Goal: Task Accomplishment & Management: Complete application form

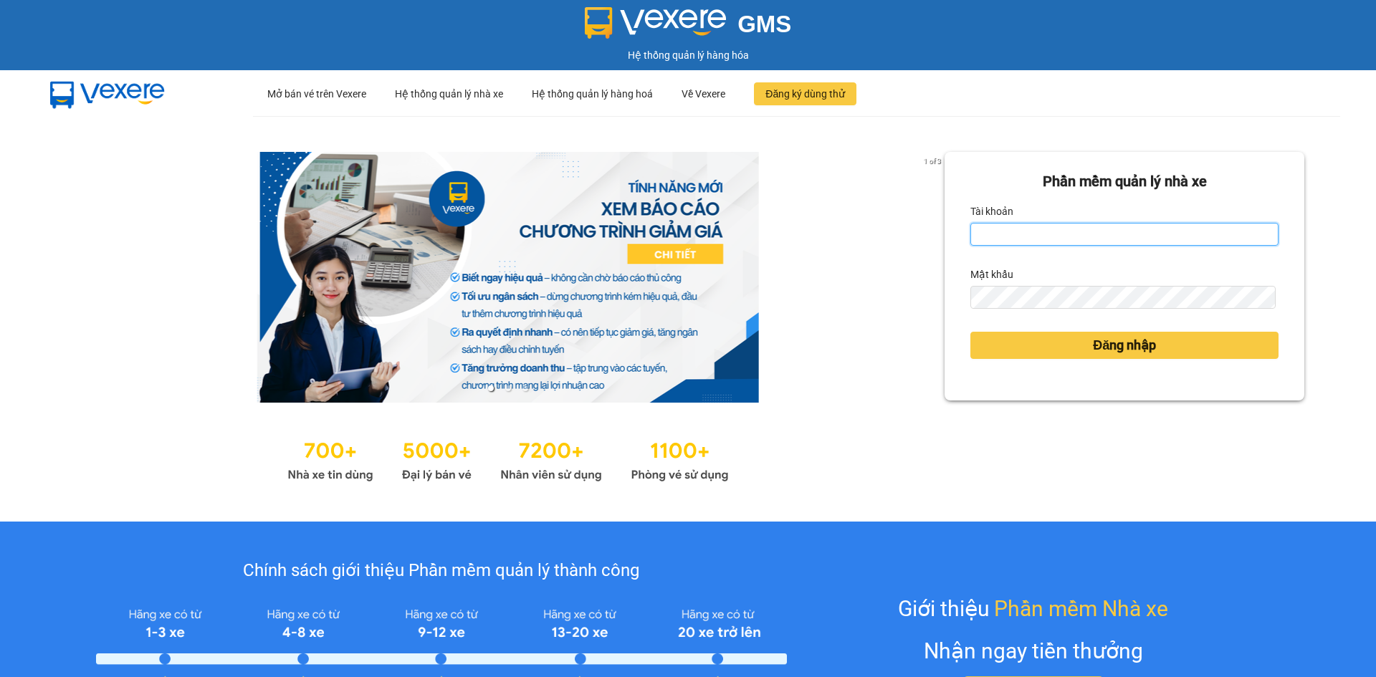
click at [1020, 230] on input "Tài khoản" at bounding box center [1124, 234] width 308 height 23
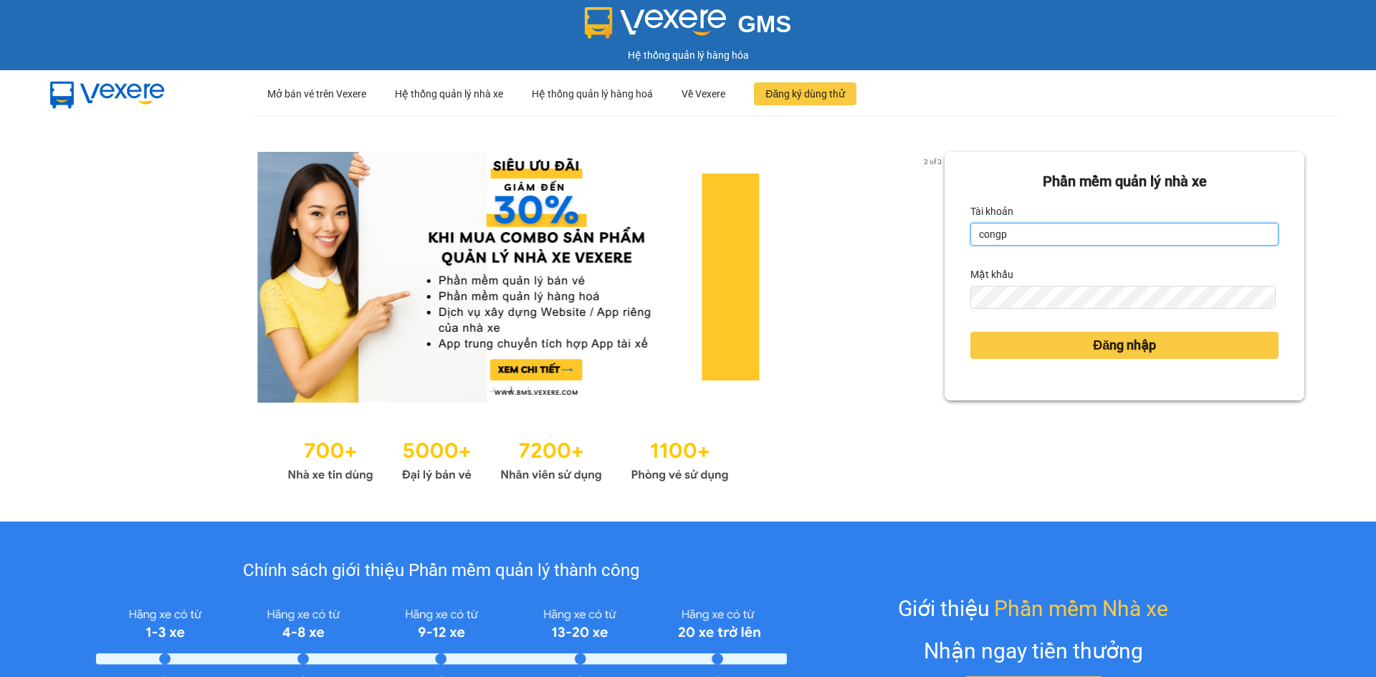
type input "congphat.vtp"
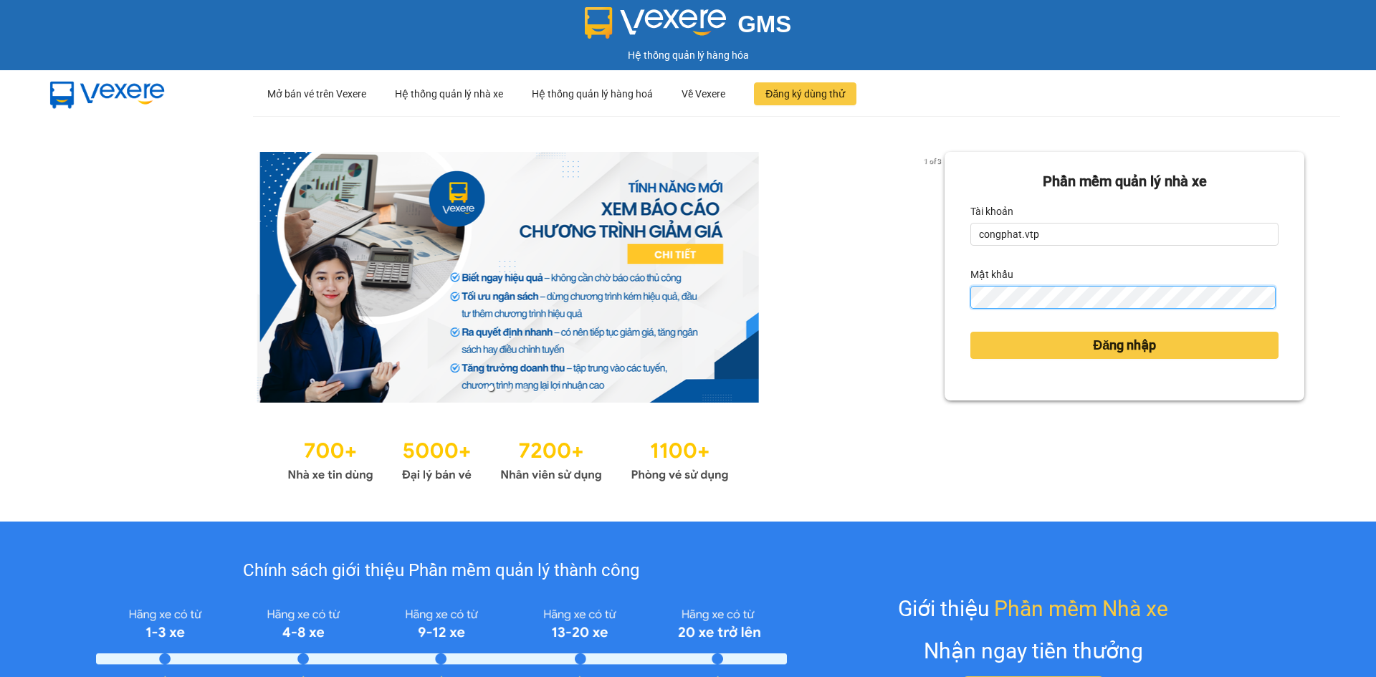
click at [970, 332] on button "Đăng nhập" at bounding box center [1124, 345] width 308 height 27
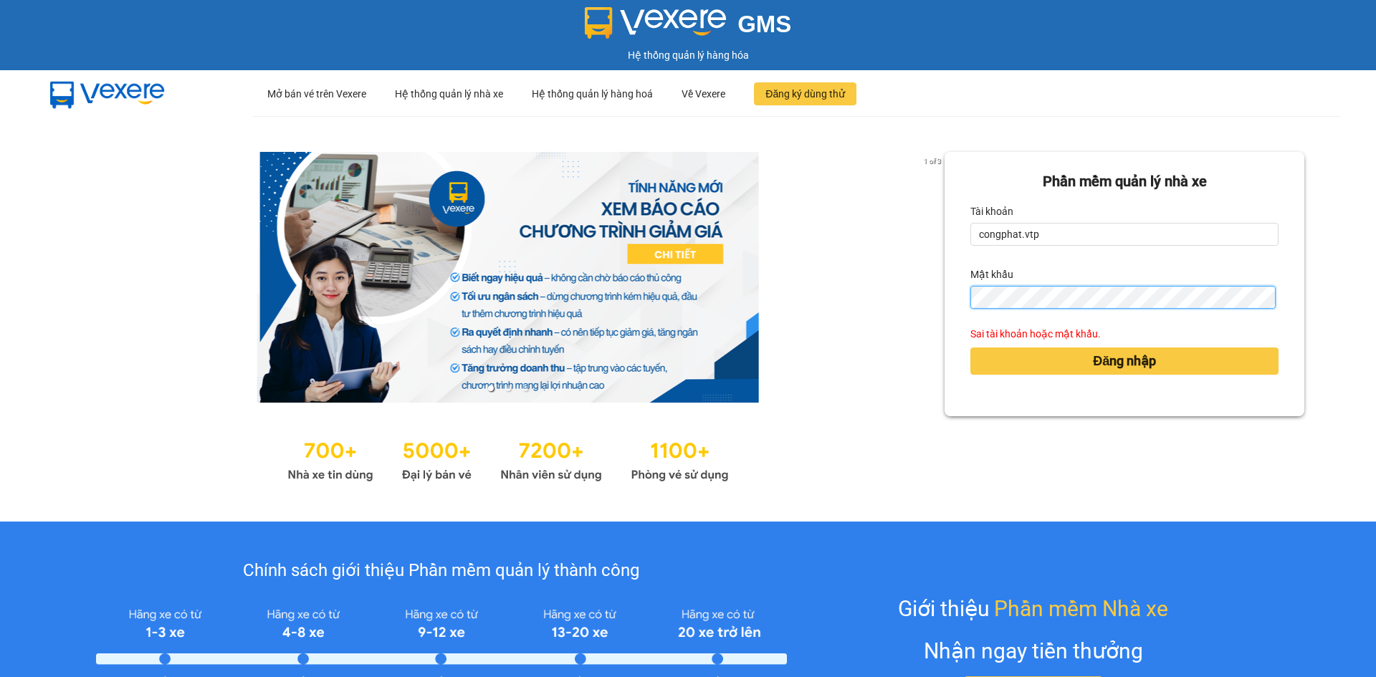
click at [970, 348] on button "Đăng nhập" at bounding box center [1124, 361] width 308 height 27
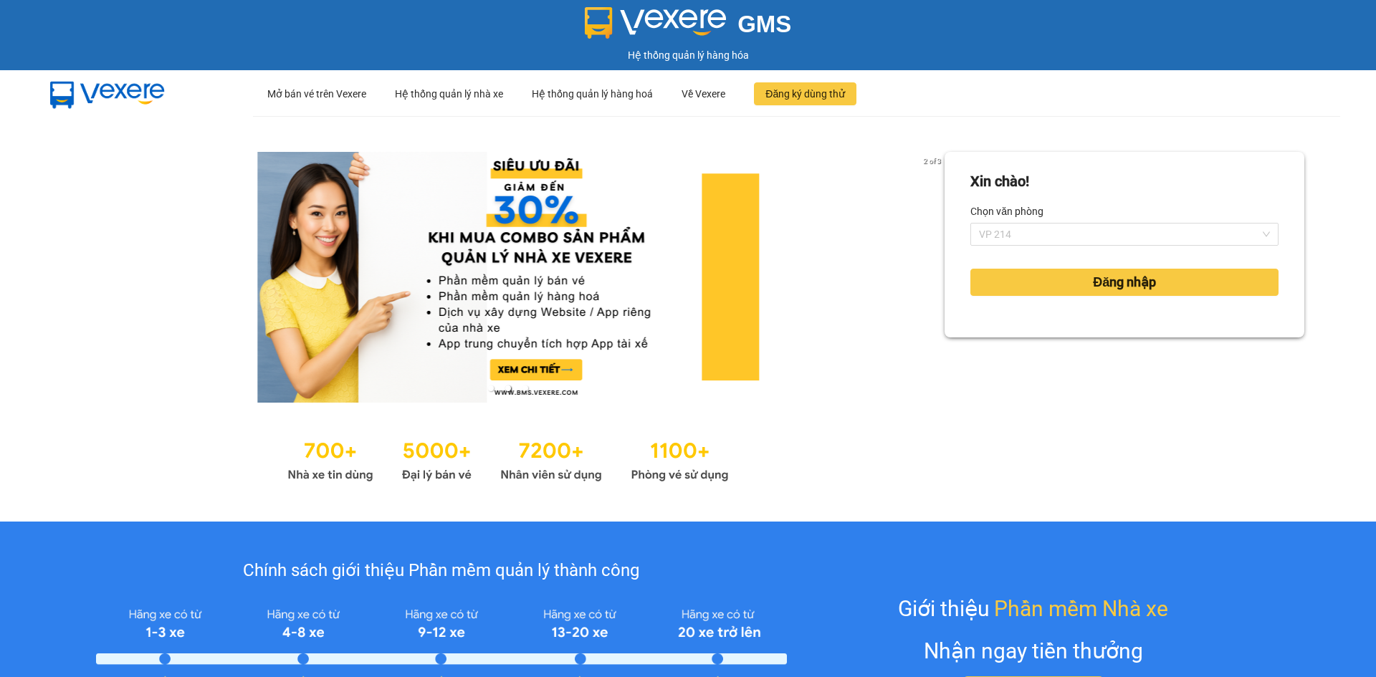
drag, startPoint x: 1082, startPoint y: 232, endPoint x: 1083, endPoint y: 261, distance: 28.7
click at [1082, 236] on span "VP 214" at bounding box center [1124, 234] width 291 height 21
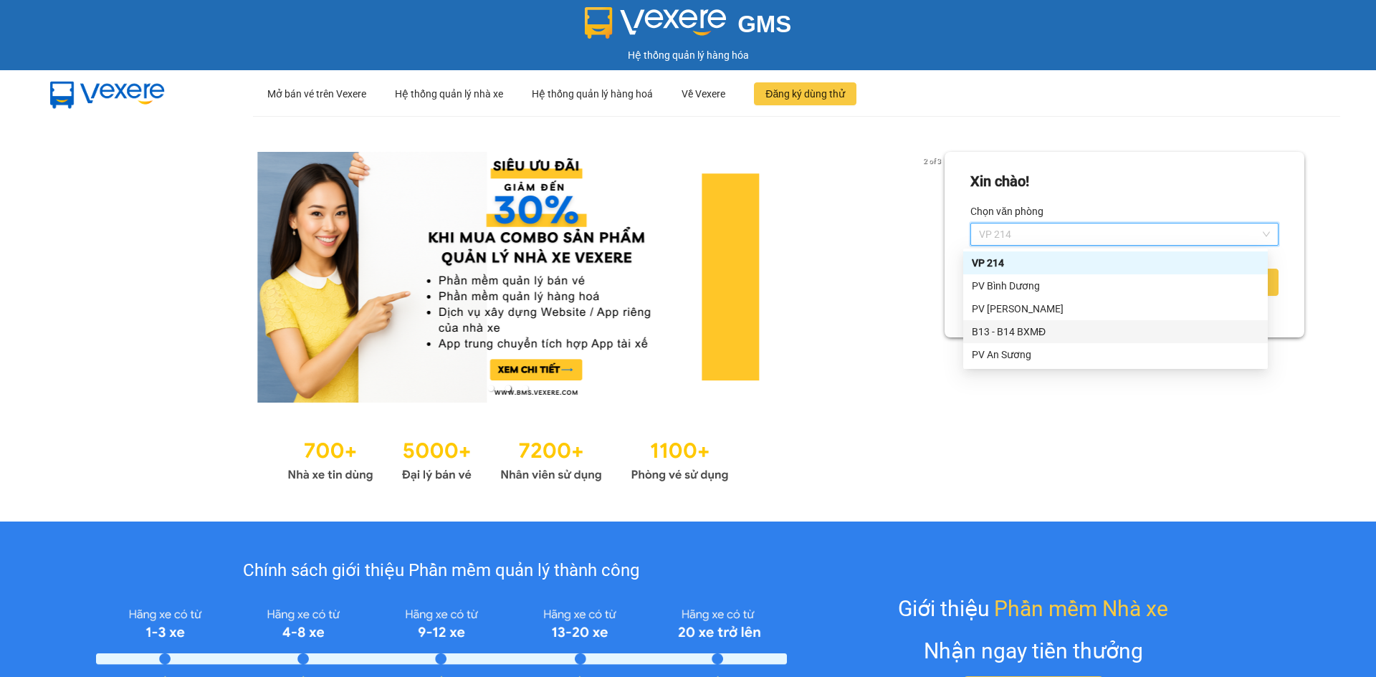
drag, startPoint x: 1053, startPoint y: 336, endPoint x: 1064, endPoint y: 312, distance: 26.9
click at [1057, 332] on div "B13 - B14 BXMĐ" at bounding box center [1115, 332] width 287 height 16
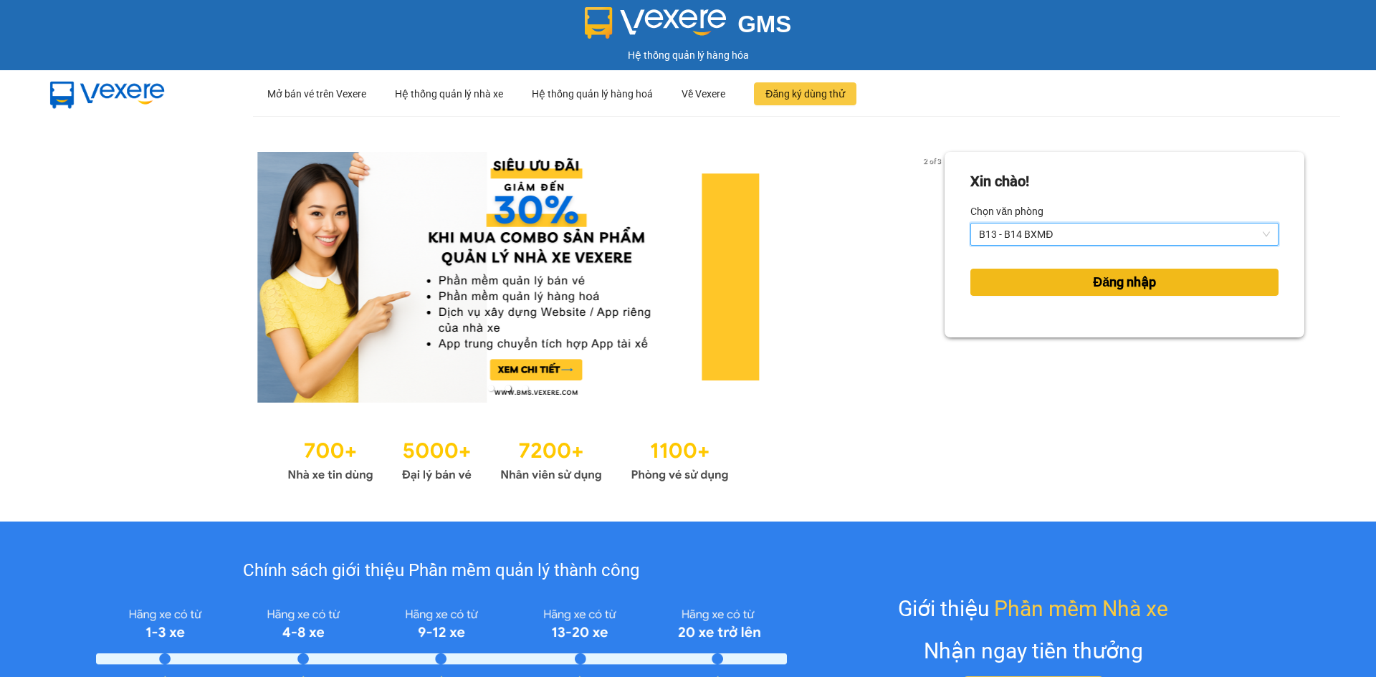
click at [1081, 287] on button "Đăng nhập" at bounding box center [1124, 282] width 308 height 27
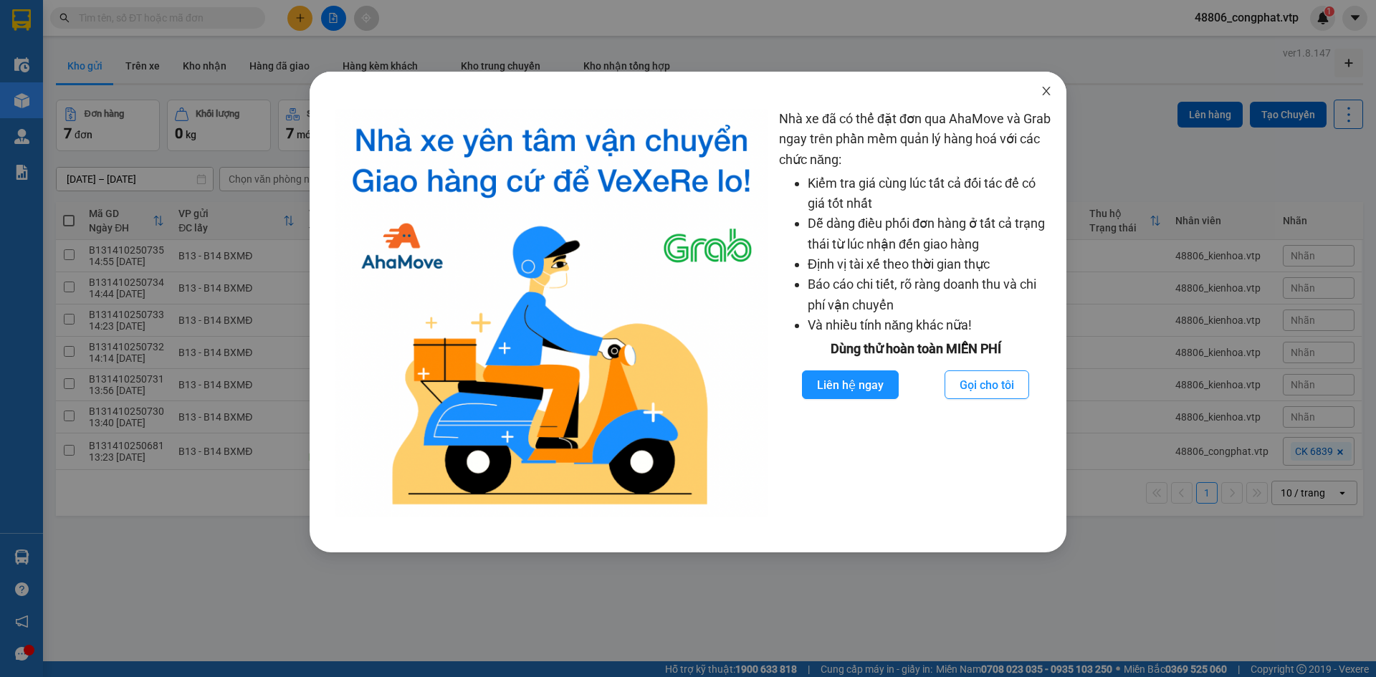
click at [1053, 85] on span "Close" at bounding box center [1046, 92] width 40 height 40
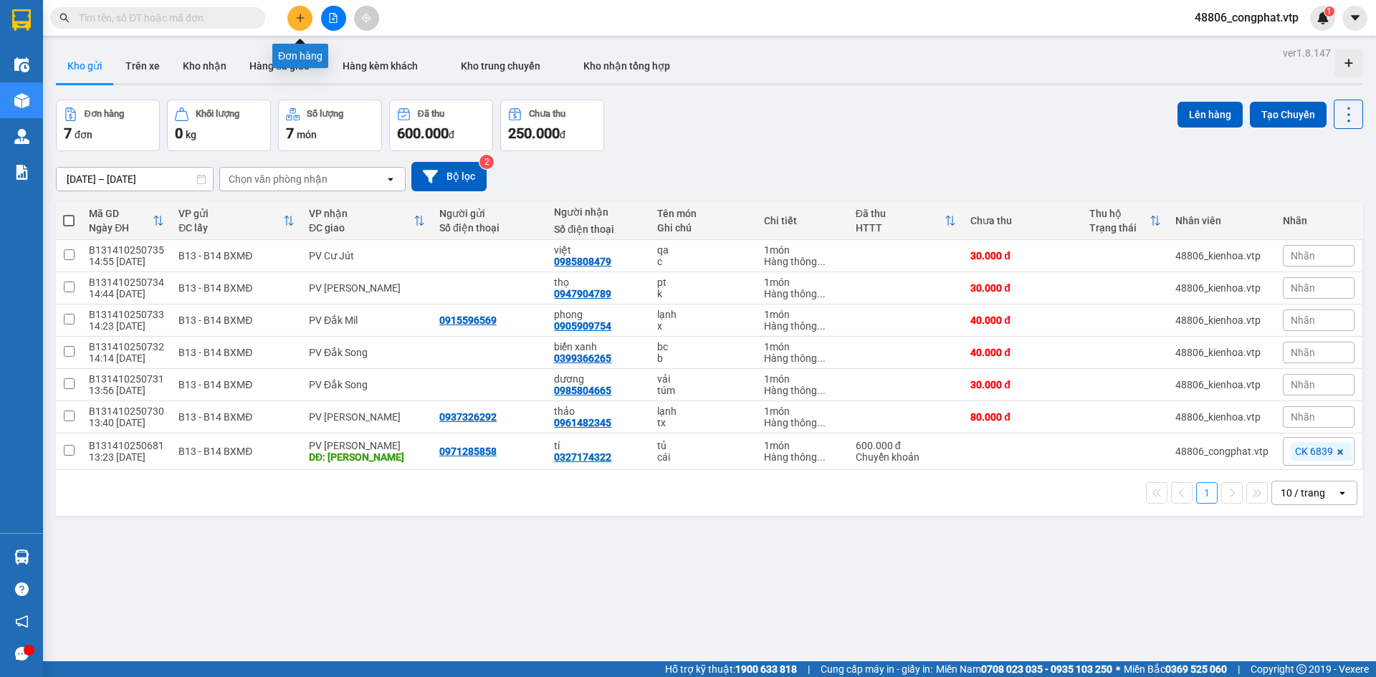
click at [299, 20] on icon "plus" at bounding box center [300, 18] width 10 height 10
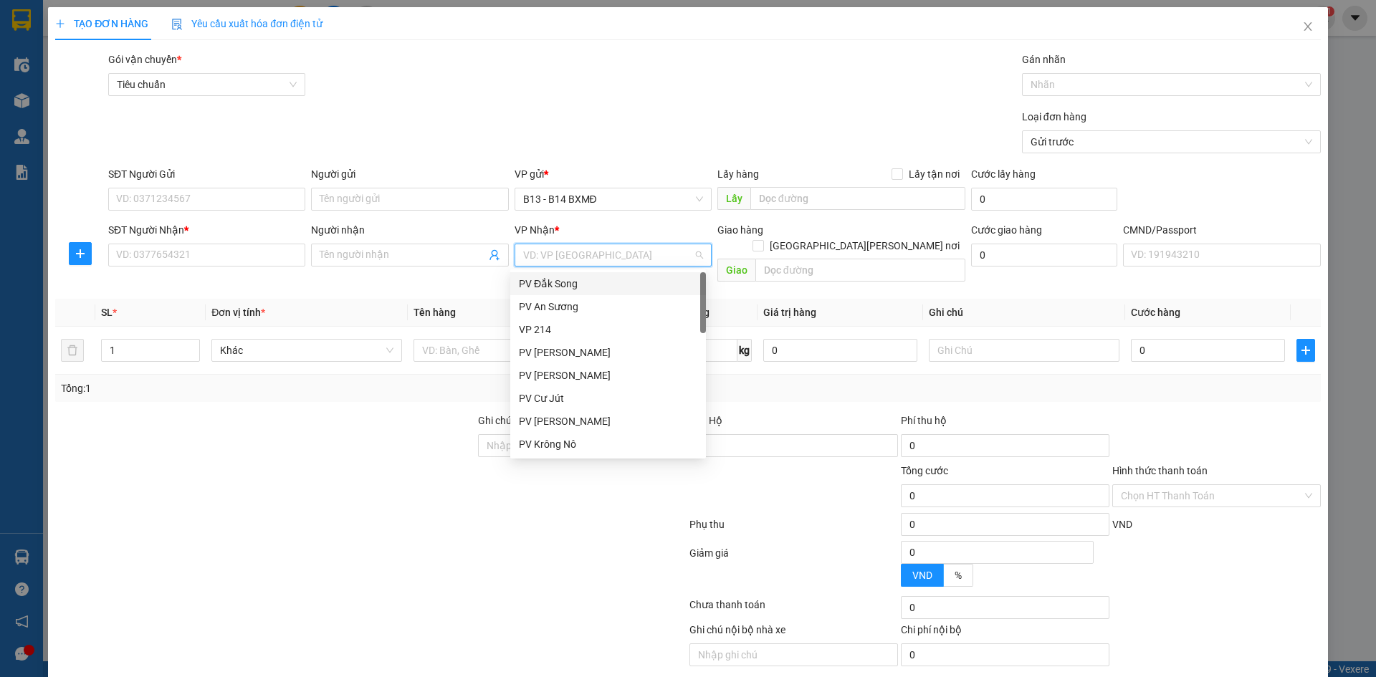
click at [543, 259] on input "search" at bounding box center [608, 254] width 170 height 21
type input "KN"
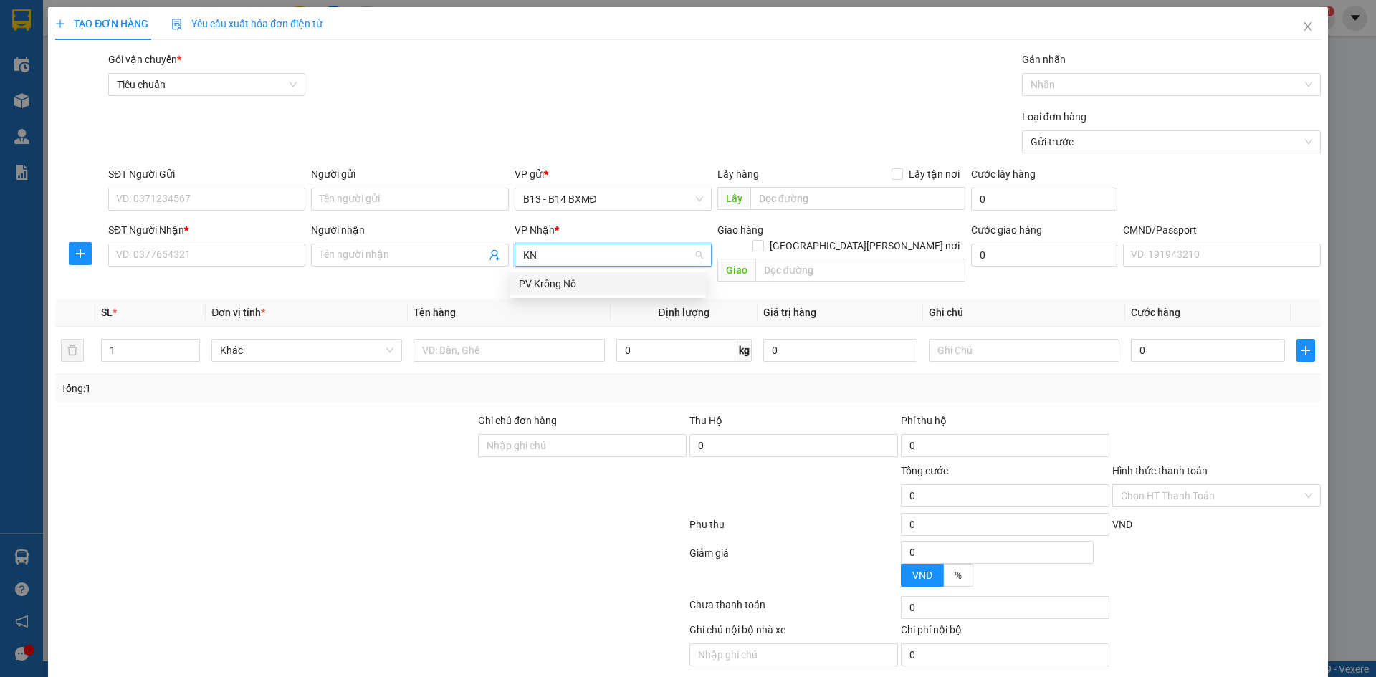
drag, startPoint x: 532, startPoint y: 286, endPoint x: 519, endPoint y: 280, distance: 13.5
click at [531, 286] on div "PV Krông Nô" at bounding box center [608, 284] width 178 height 16
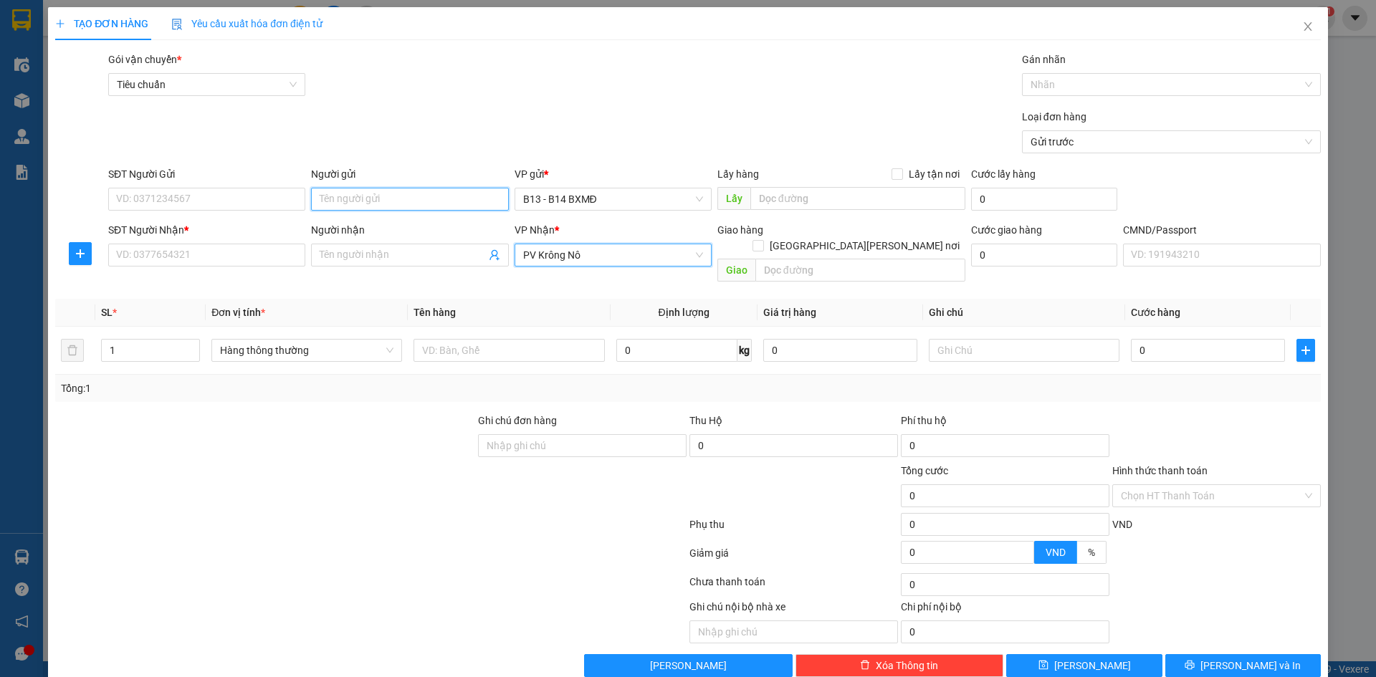
click at [411, 199] on input "Người gửi" at bounding box center [409, 199] width 197 height 23
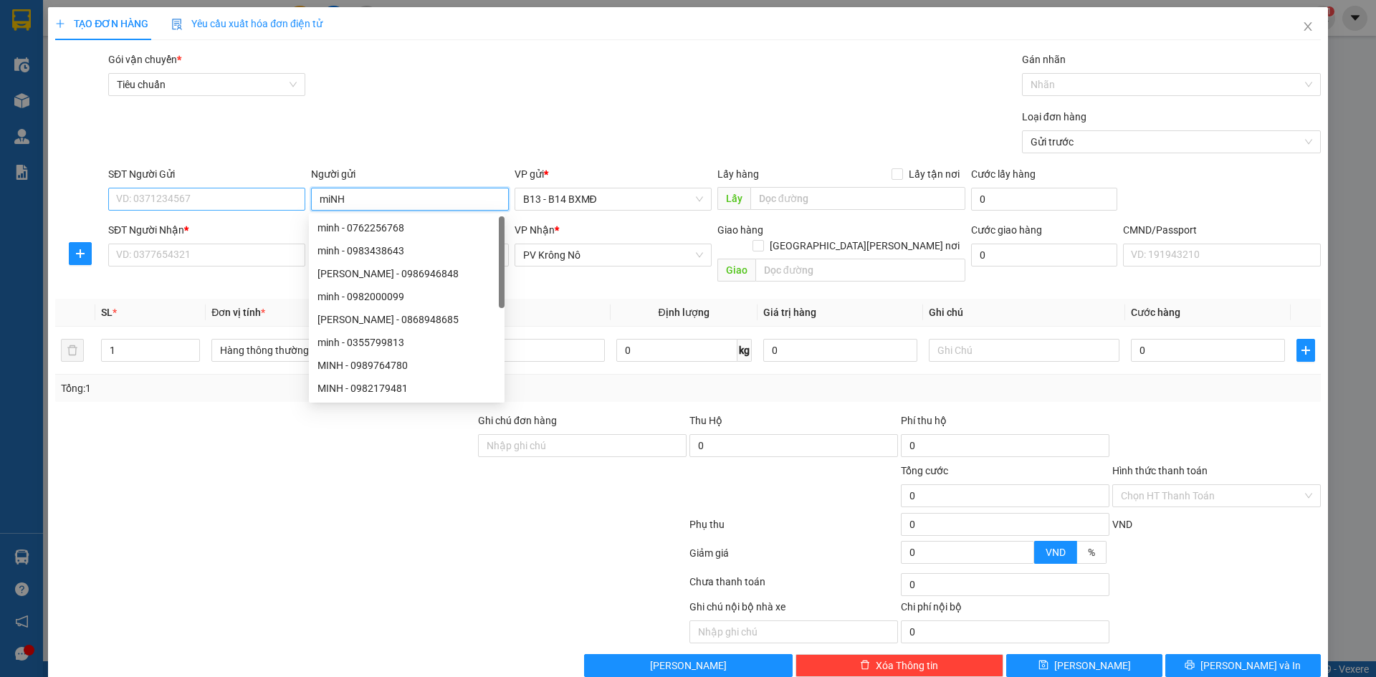
type input "miNH"
click at [251, 207] on input "SĐT Người Gửi" at bounding box center [206, 199] width 197 height 23
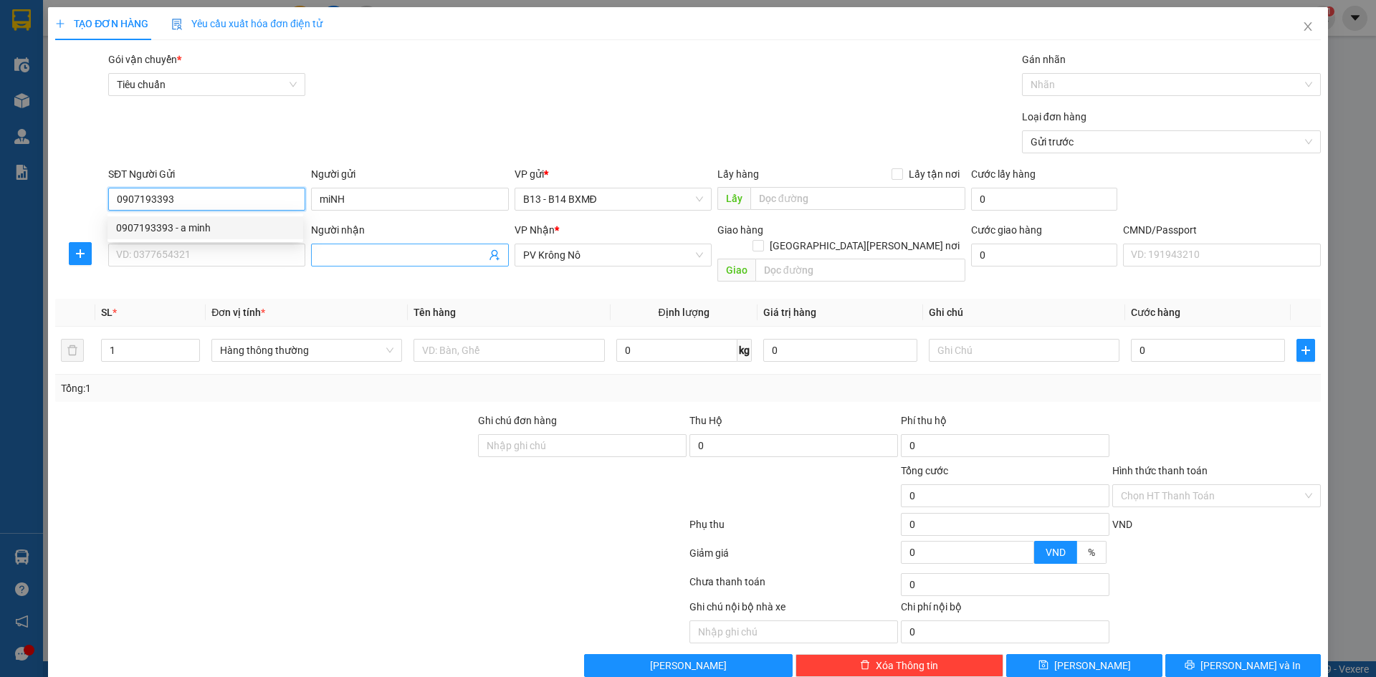
type input "0907193393"
click at [323, 250] on input "Người nhận" at bounding box center [403, 255] width 166 height 16
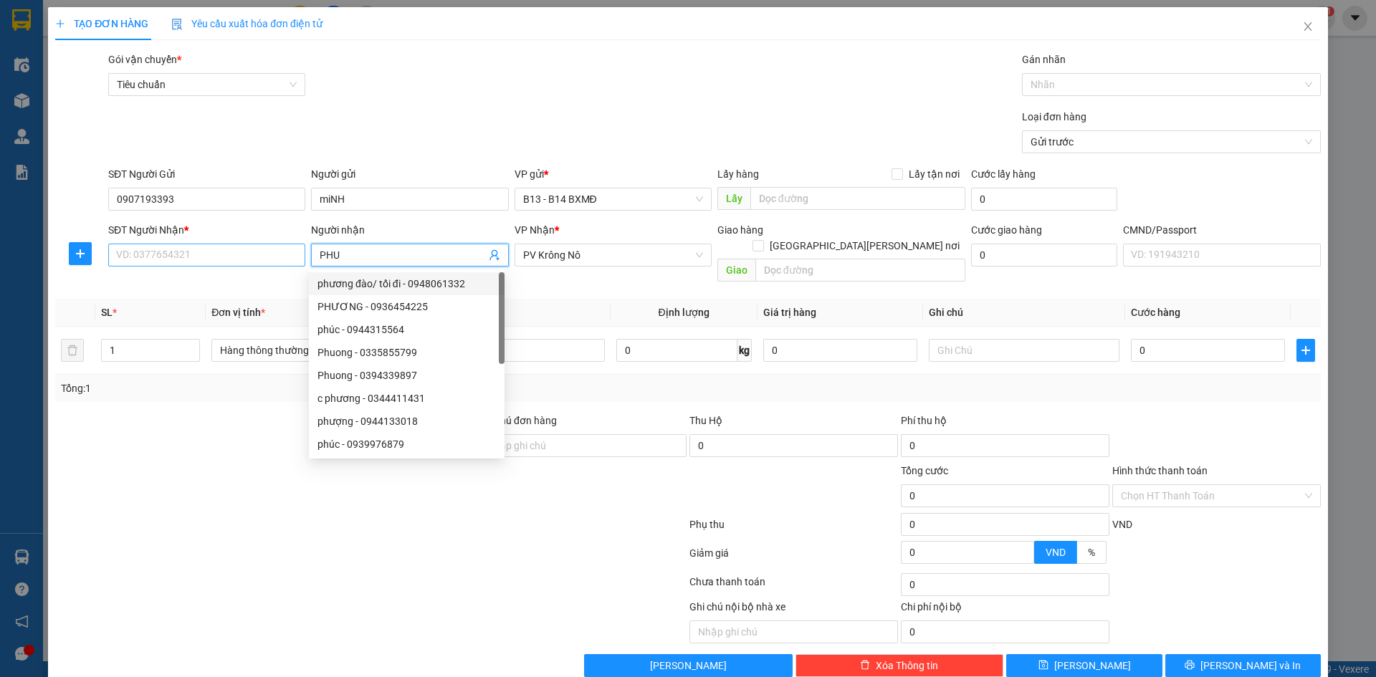
type input "PHU"
click at [203, 245] on input "SĐT Người Nhận *" at bounding box center [206, 255] width 197 height 23
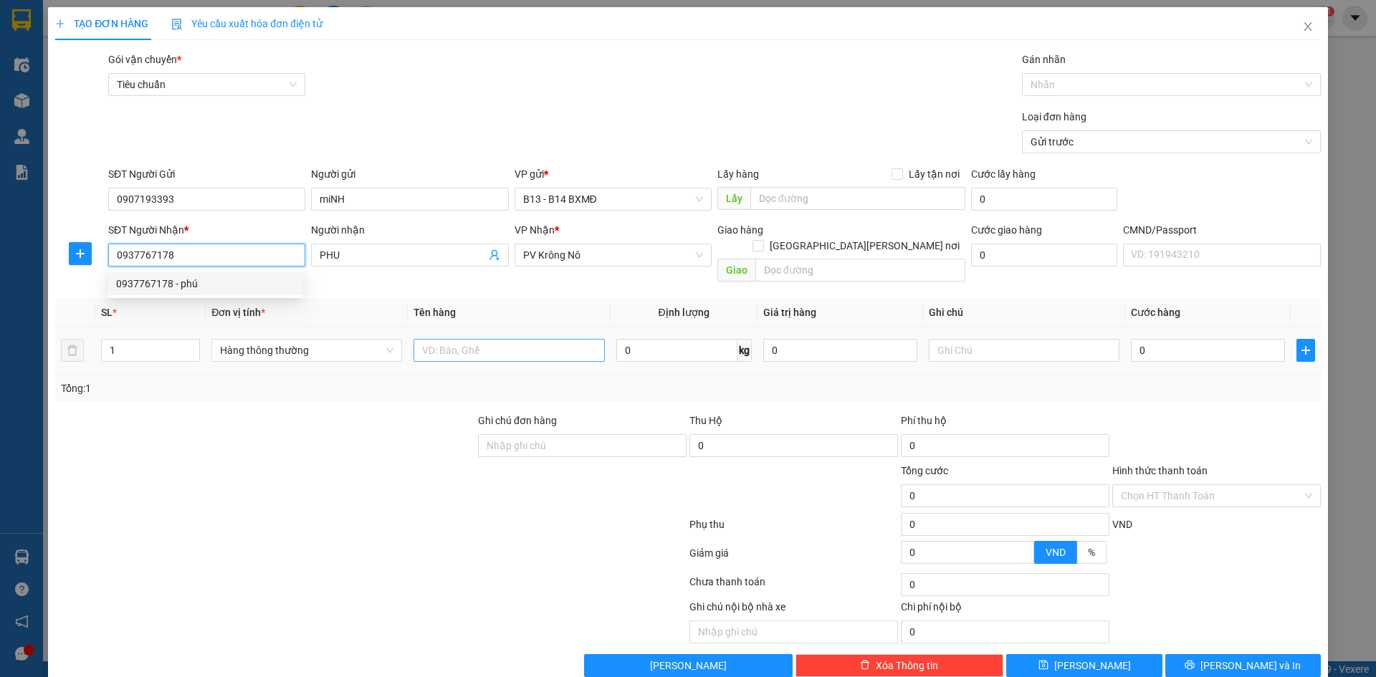
type input "0937767178"
click at [441, 339] on input "text" at bounding box center [508, 350] width 191 height 23
type input "PHU TUNG"
click at [973, 339] on input "text" at bounding box center [1024, 350] width 191 height 23
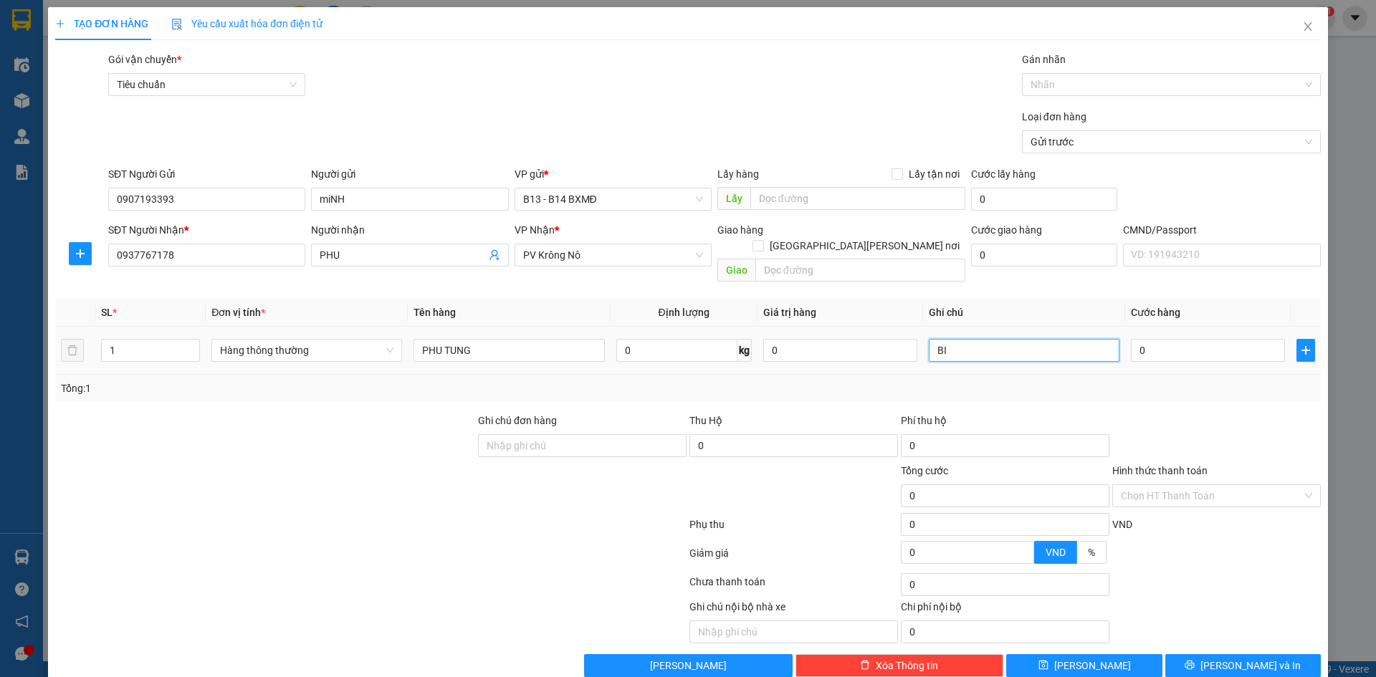
type input "BI"
type input "4"
type input "40"
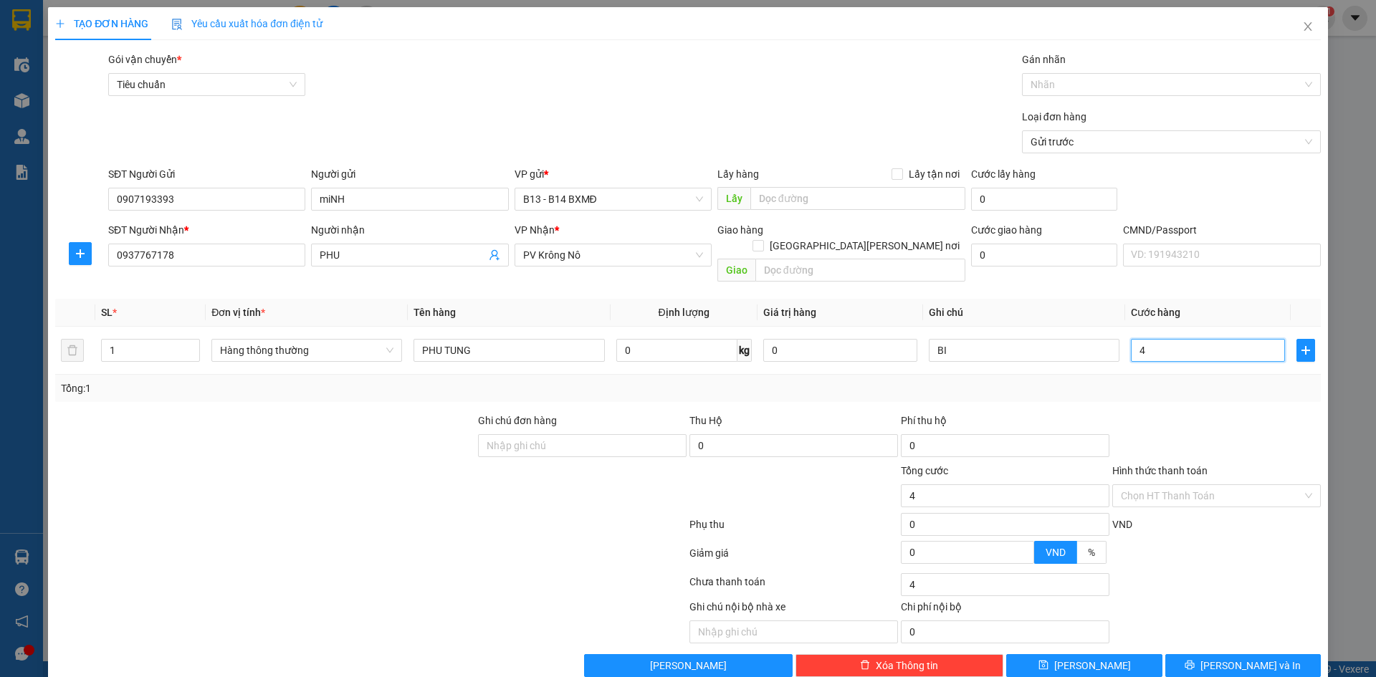
type input "40"
type input "400"
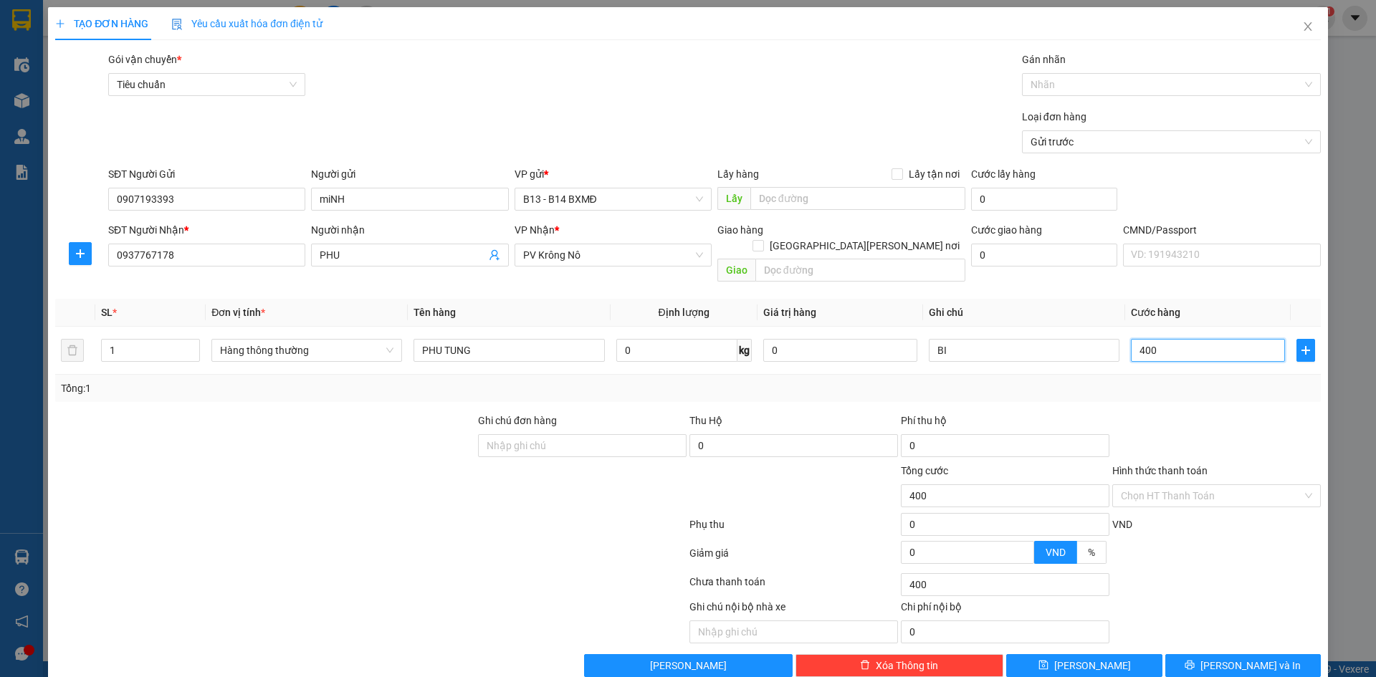
type input "4.000"
type input "40.000"
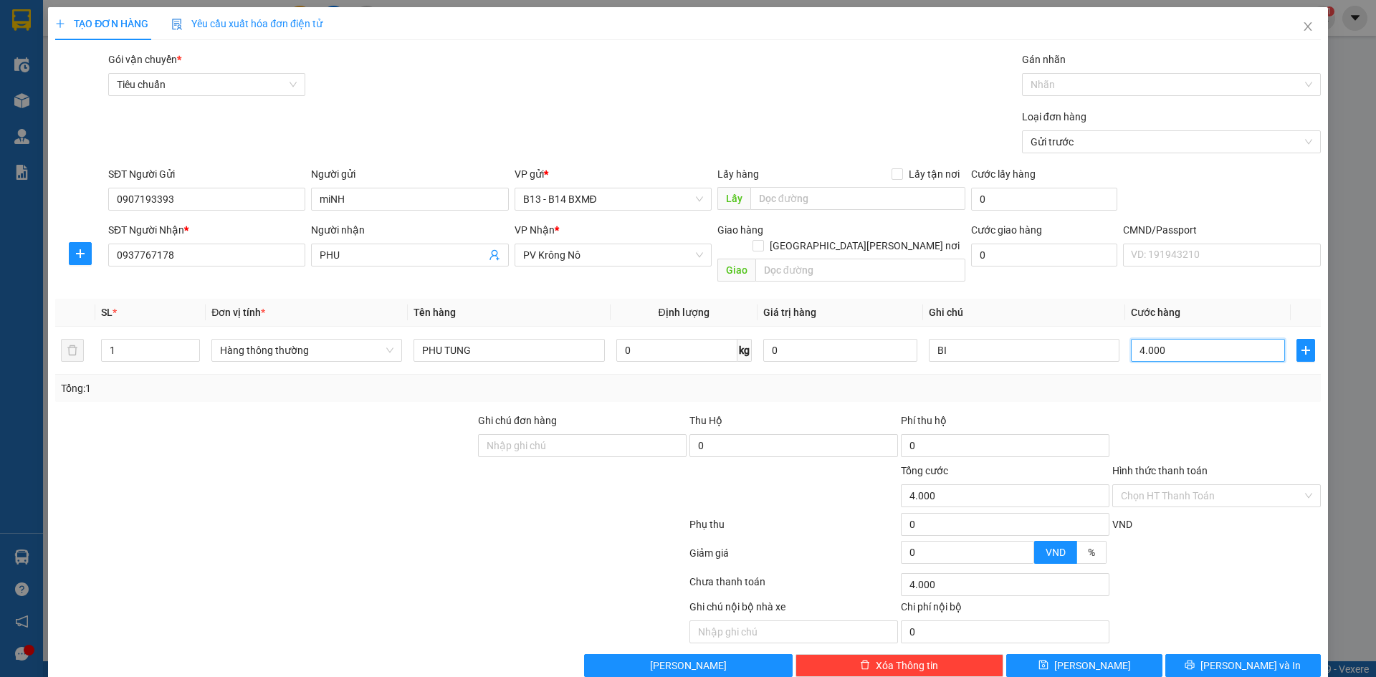
type input "40.000"
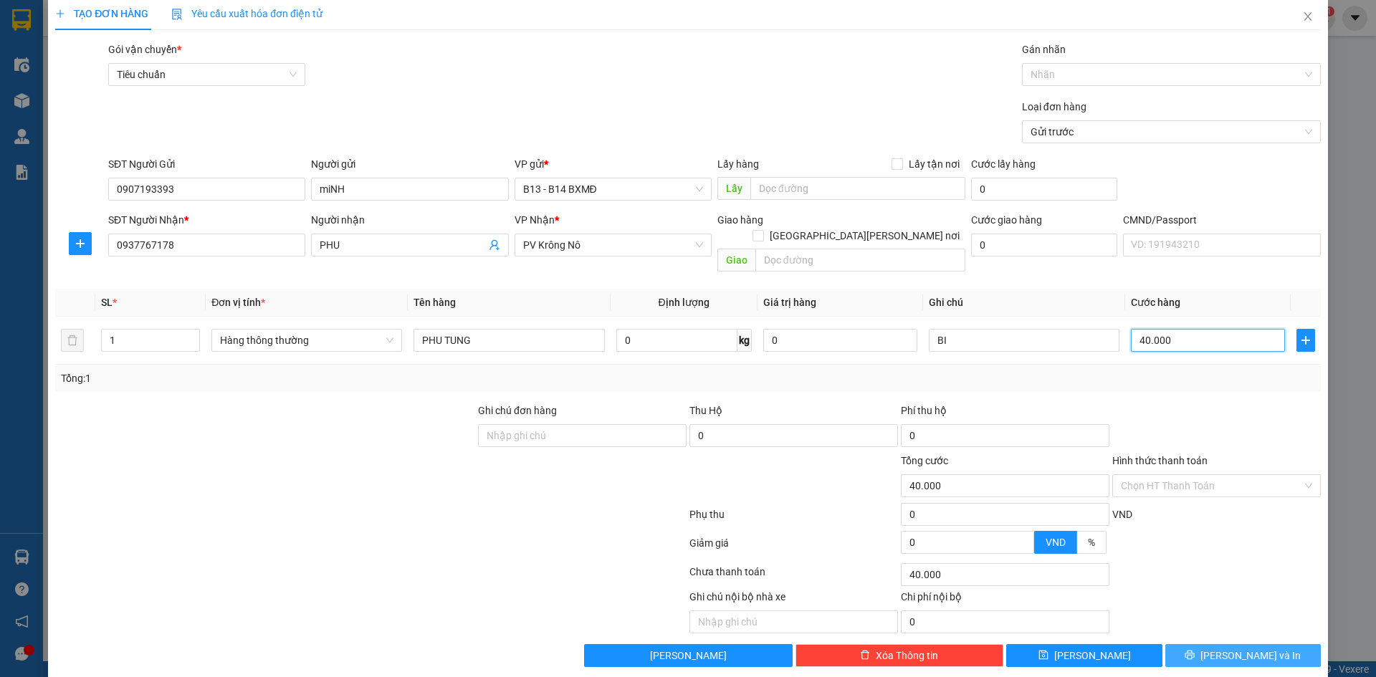
scroll to position [12, 0]
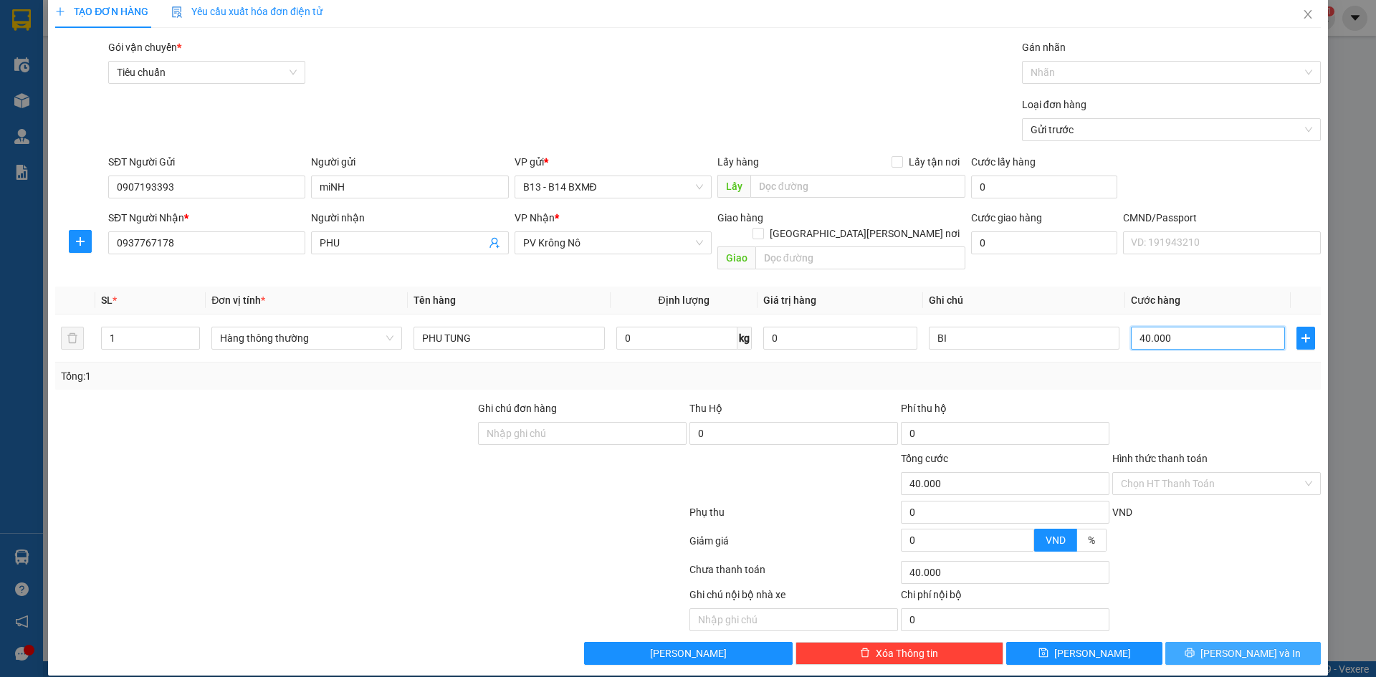
type input "40.000"
click at [1219, 642] on button "[PERSON_NAME] và In" at bounding box center [1242, 653] width 155 height 23
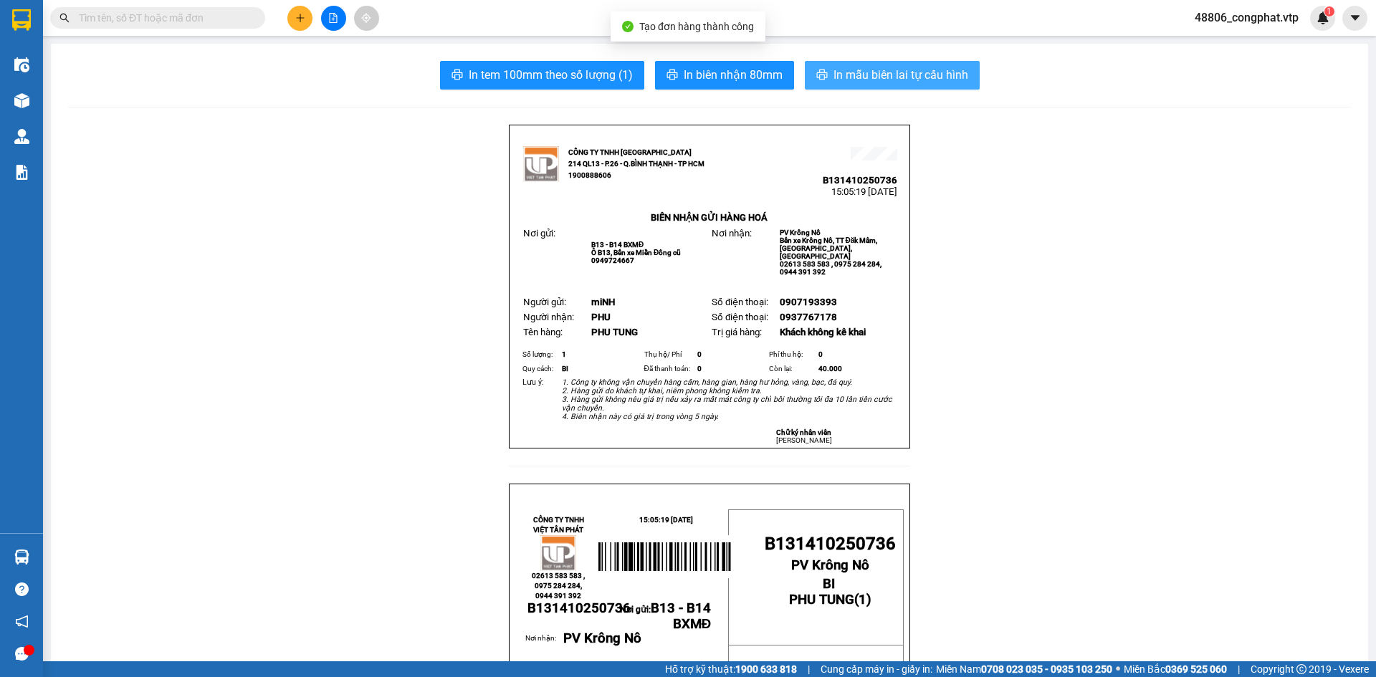
click at [918, 75] on span "In mẫu biên lai tự cấu hình" at bounding box center [900, 75] width 135 height 18
